Goal: Communication & Community: Answer question/provide support

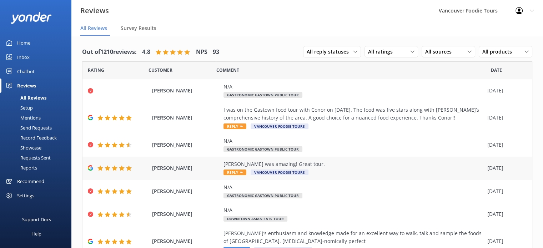
click at [435, 170] on div "[PERSON_NAME] was amazing! Great tour. Reply Vancouver Foodie Tours" at bounding box center [353, 168] width 260 height 16
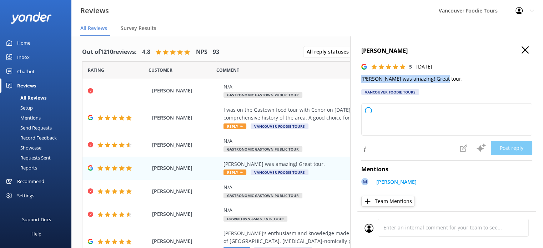
drag, startPoint x: 359, startPoint y: 80, endPoint x: 463, endPoint y: 80, distance: 104.6
click at [463, 80] on div "[PERSON_NAME] 5 [DATE] [PERSON_NAME] was amazing! Great tour. Vancouver Foodie …" at bounding box center [446, 160] width 193 height 248
type textarea "Thank you so much for your wonderful feedback! We're thrilled to hear you enjoy…"
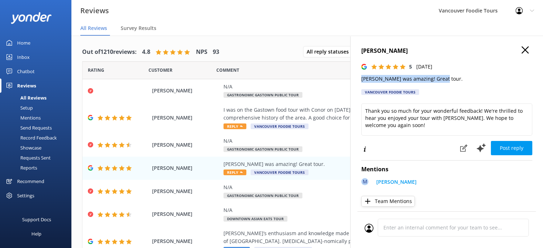
copy p "[PERSON_NAME] was amazing! Great tour."
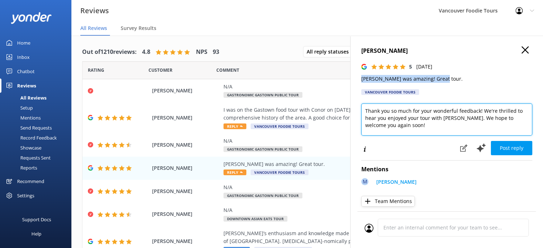
click at [392, 121] on textarea "Thank you so much for your wonderful feedback! We're thrilled to hear you enjoy…" at bounding box center [446, 119] width 171 height 32
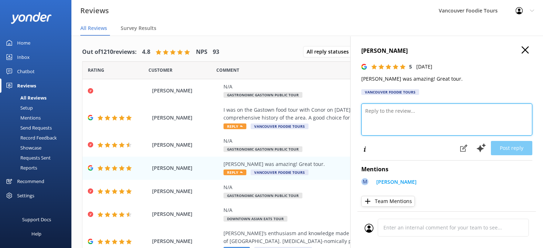
paste textarea "Hi [PERSON_NAME], thank you so much for your kind words! We’re thrilled to hear…"
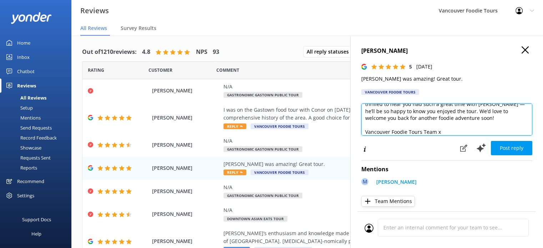
scroll to position [4, 0]
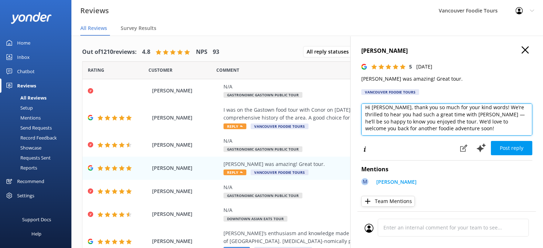
click at [526, 132] on textarea "Hi [PERSON_NAME], thank you so much for your kind words! We’re thrilled to hear…" at bounding box center [446, 119] width 171 height 32
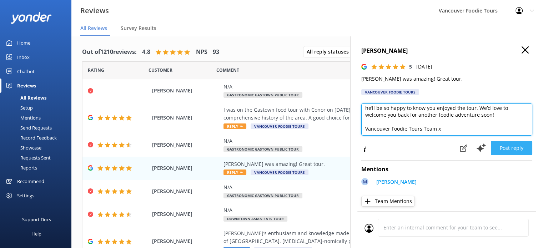
type textarea "Hi [PERSON_NAME], thank you so much for your kind words! We’re thrilled to hear…"
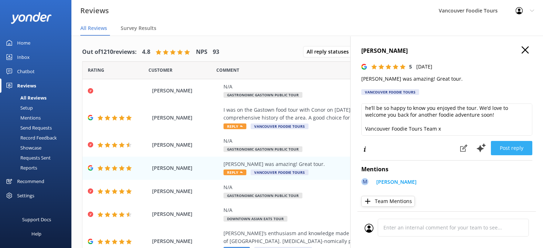
click at [507, 150] on button "Post reply" at bounding box center [511, 148] width 41 height 14
click at [297, 112] on div "I was on the Gastown food tour with Conor on [DATE]. The food was five stars al…" at bounding box center [353, 114] width 260 height 16
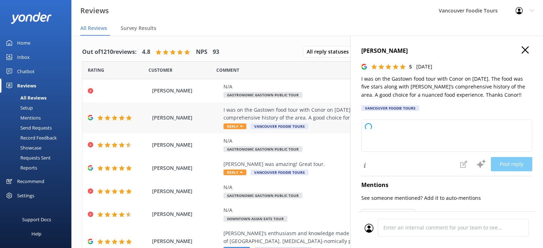
type textarea "Thank you so much for your wonderful review! We're delighted to hear you enjoye…"
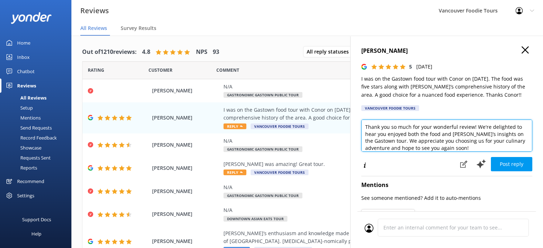
click at [405, 132] on textarea "Thank you so much for your wonderful review! We're delighted to hear you enjoye…" at bounding box center [446, 136] width 171 height 32
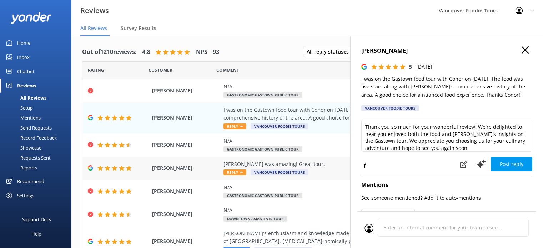
click at [294, 163] on div "[PERSON_NAME] was amazing! Great tour." at bounding box center [353, 164] width 260 height 8
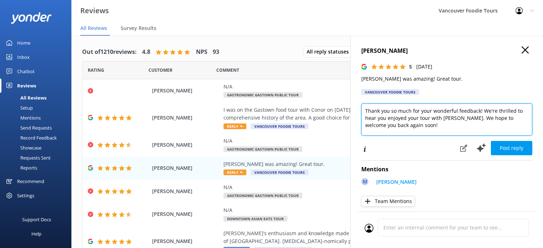
click at [422, 118] on textarea "Thank you so much for your wonderful feedback! We're thrilled to hear you enjoy…" at bounding box center [446, 119] width 171 height 32
paste textarea "Hi [PERSON_NAME], thank you so much for your kind words! We’re thrilled to hear…"
type textarea "Hi [PERSON_NAME], thank you so much for your kind words! We’re thrilled to hear…"
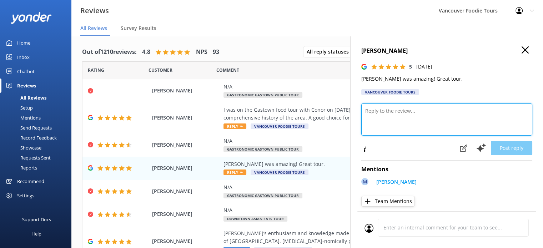
scroll to position [0, 0]
paste textarea "Hi [PERSON_NAME], thank you so much for your kind words! We’re thrilled to hear…"
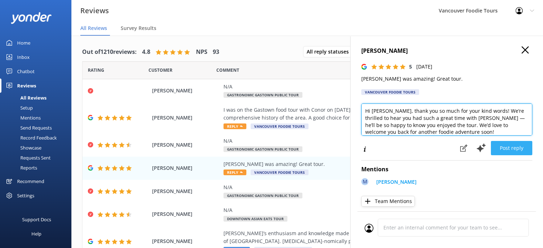
type textarea "Hi [PERSON_NAME], thank you so much for your kind words! We’re thrilled to hear…"
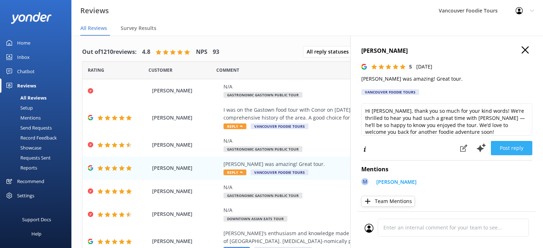
click at [507, 155] on button "Post reply" at bounding box center [511, 148] width 41 height 14
click at [262, 105] on div "[PERSON_NAME] I was on the Gastown food tour with Conor on [DATE]. The food was…" at bounding box center [306, 117] width 449 height 31
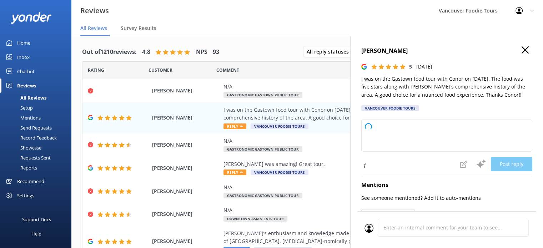
type textarea "Thank you so much for your wonderful review! We're delighted to hear you enjoye…"
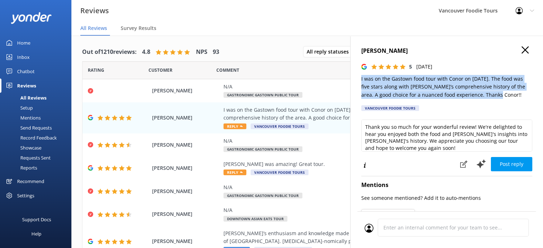
drag, startPoint x: 359, startPoint y: 79, endPoint x: 495, endPoint y: 98, distance: 137.3
click at [495, 98] on div "[PERSON_NAME] 5 [DATE] I was on the Gastown food tour with Conor on [DATE]. The…" at bounding box center [446, 160] width 193 height 248
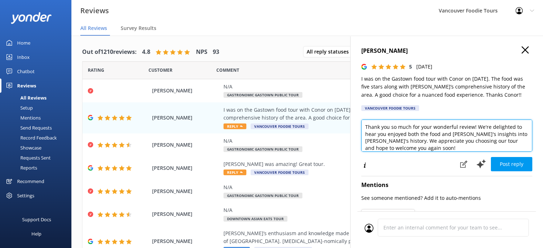
click at [430, 141] on textarea "Thank you so much for your wonderful review! We're delighted to hear you enjoye…" at bounding box center [446, 136] width 171 height 32
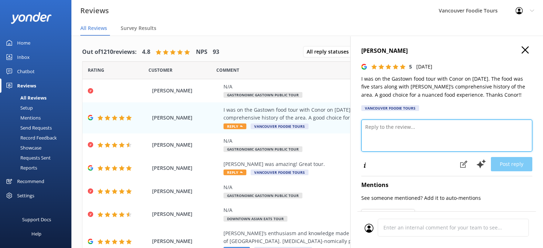
paste textarea "Hi [PERSON_NAME], thank you very much for your thoughtful review! We’re so glad…"
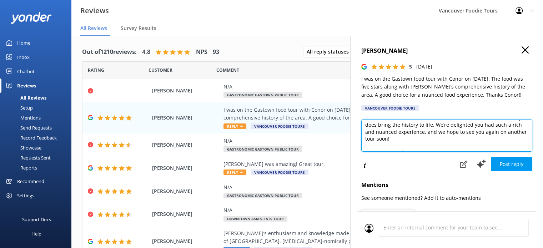
scroll to position [24, 0]
type textarea "Hi [PERSON_NAME], thank you very much for your thoughtful review! We’re so glad…"
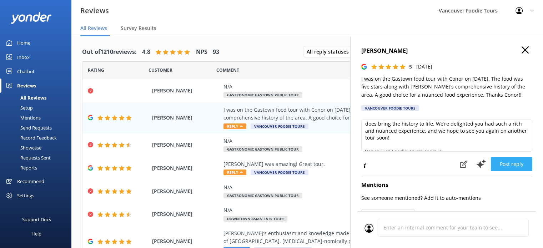
click at [519, 162] on button "Post reply" at bounding box center [511, 164] width 41 height 14
click at [521, 48] on icon "button" at bounding box center [524, 49] width 7 height 7
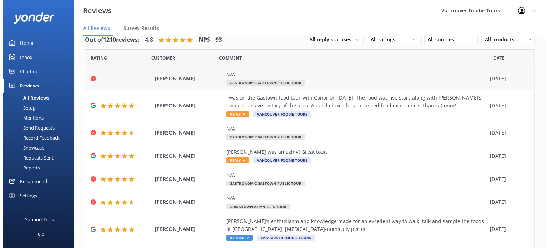
scroll to position [0, 0]
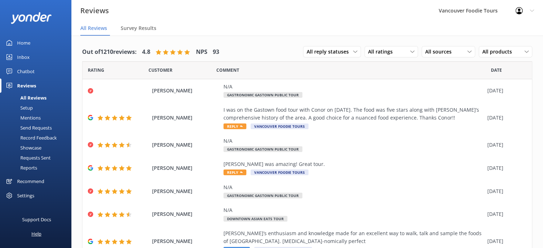
click at [39, 233] on div "Help" at bounding box center [36, 234] width 10 height 14
click at [26, 51] on div "Inbox" at bounding box center [23, 57] width 12 height 14
